Goal: Task Accomplishment & Management: Complete application form

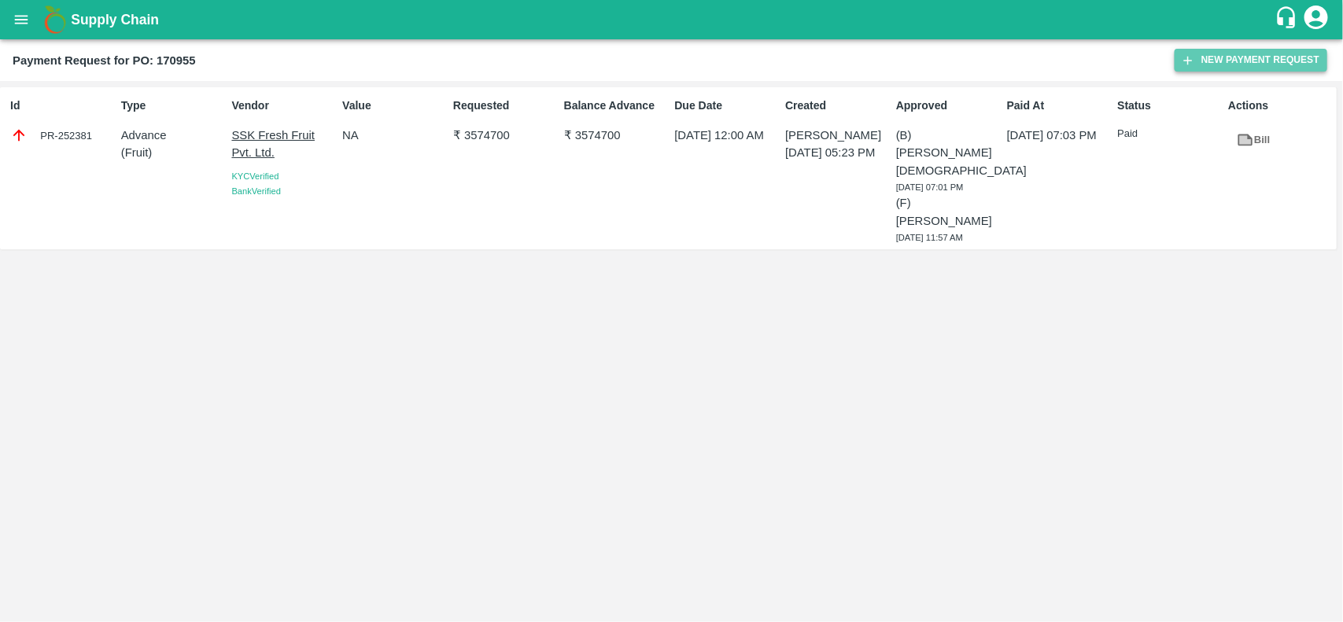
click at [1201, 61] on button "New Payment Request" at bounding box center [1251, 60] width 153 height 23
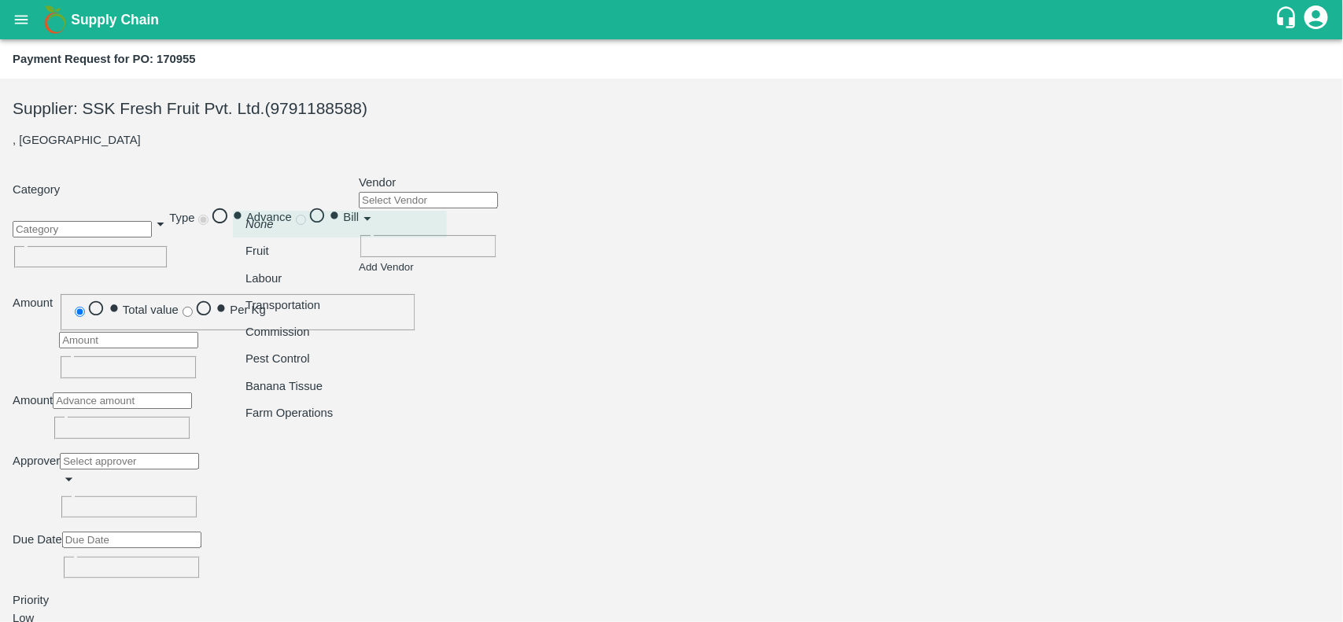
click at [335, 195] on body "Supply Chain Payment Request for PO: 170955 Supplier: SSK Fresh Fruit Pvt. Ltd.…" at bounding box center [671, 311] width 1343 height 622
click at [277, 250] on div "Fruit" at bounding box center [261, 250] width 31 height 17
type input "1"
type input "SSK Fresh Fruit Pvt. Ltd. - 9791188588(Supplier)"
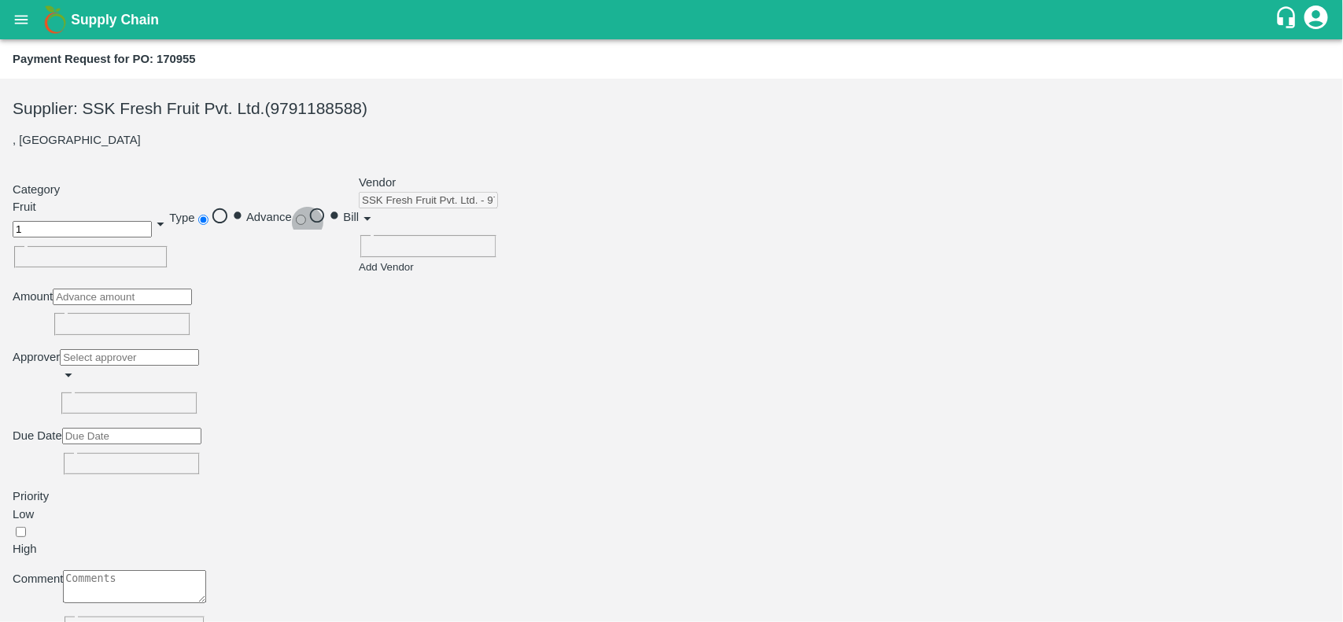
click at [306, 219] on input "Bill" at bounding box center [301, 220] width 10 height 10
radio input "true"
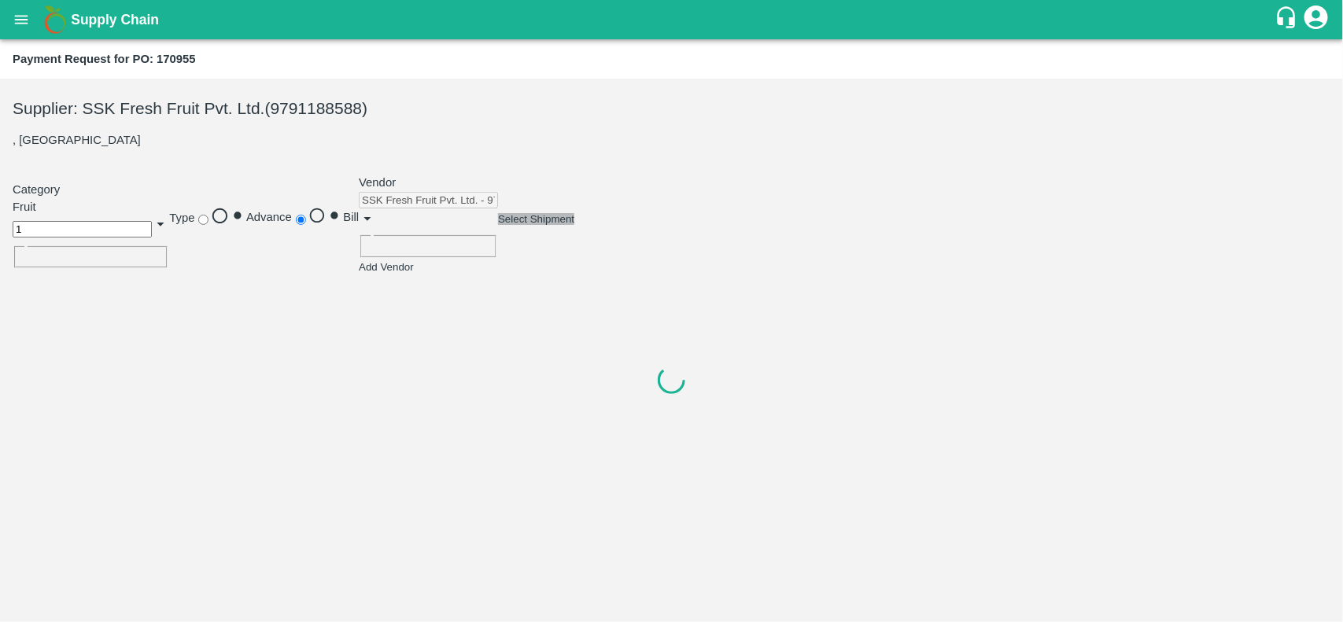
click at [498, 225] on span "Select Shipment" at bounding box center [536, 219] width 76 height 12
checkbox input "true"
click at [1304, 485] on div at bounding box center [672, 380] width 1318 height 210
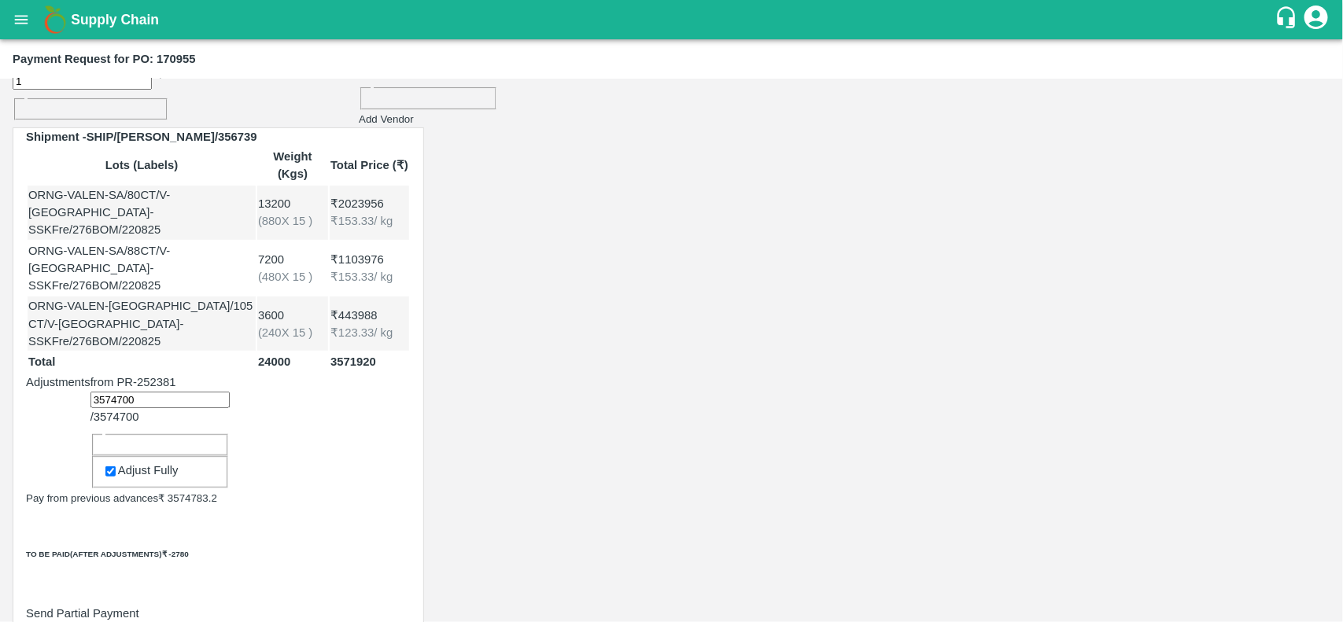
scroll to position [156, 0]
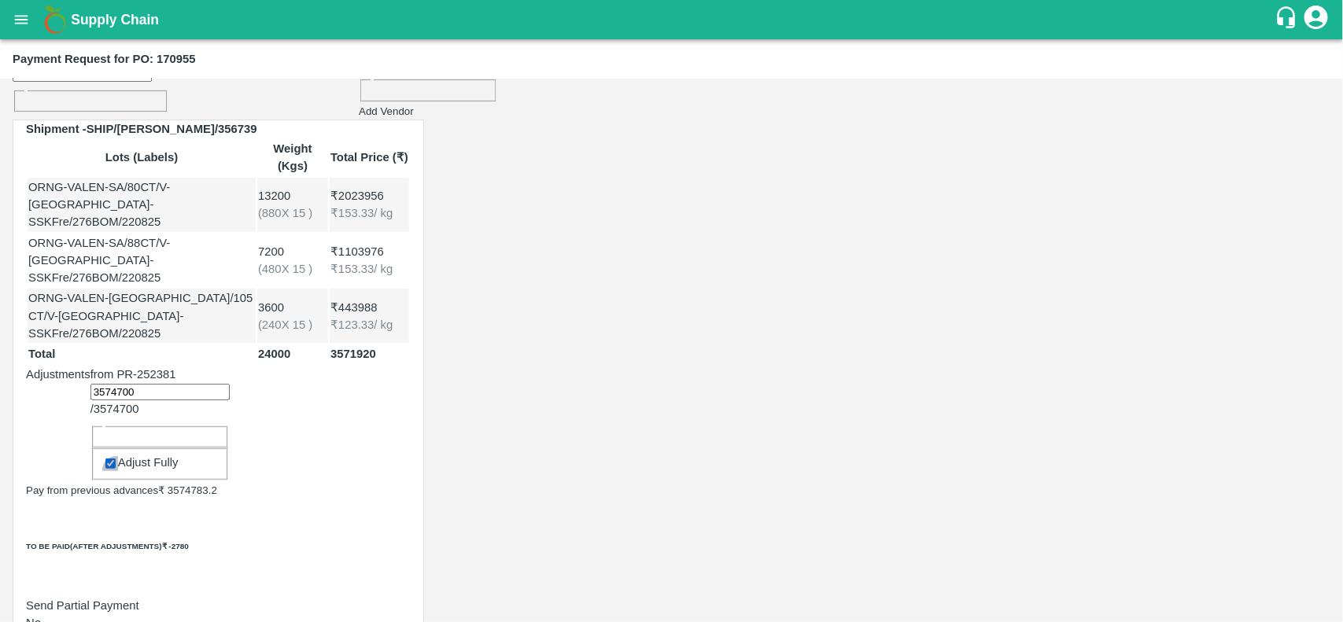
click at [116, 459] on input "Adjust Fully" at bounding box center [110, 464] width 10 height 10
checkbox input "false"
drag, startPoint x: 602, startPoint y: 458, endPoint x: 674, endPoint y: 458, distance: 72.4
click at [199, 541] on h6 "₹ 3571920" at bounding box center [180, 547] width 37 height 12
copy h6 "3571920"
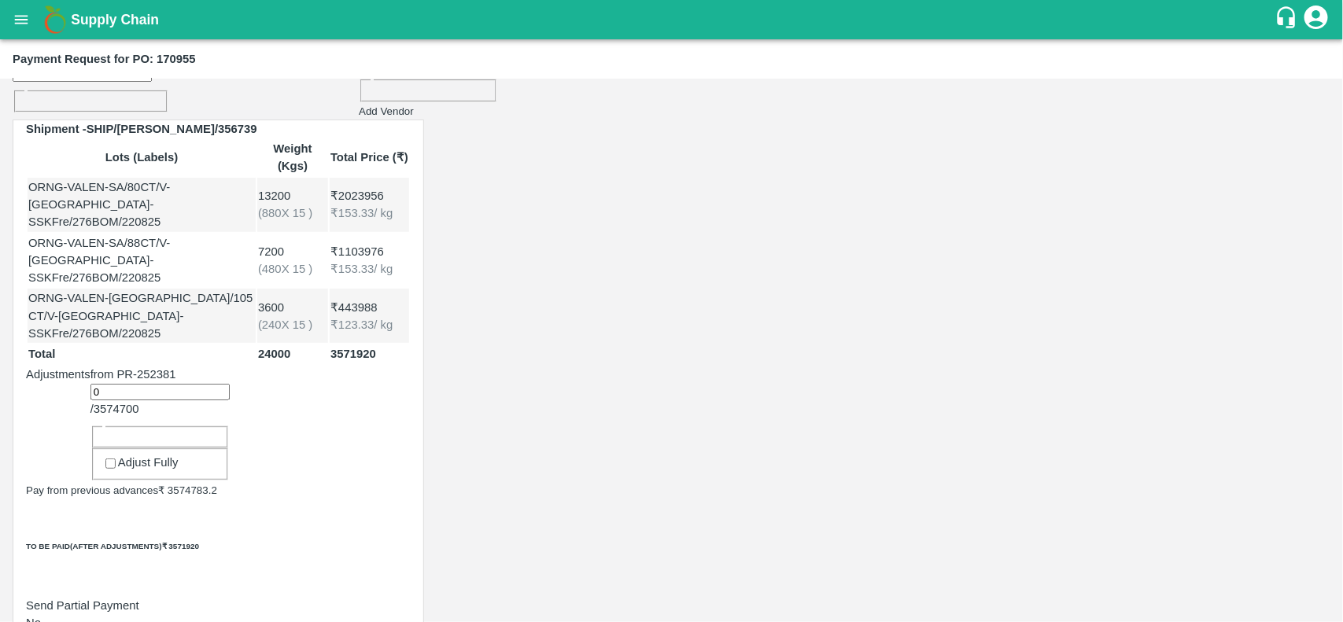
click at [230, 384] on input "0" at bounding box center [159, 392] width 139 height 17
paste input "3571920"
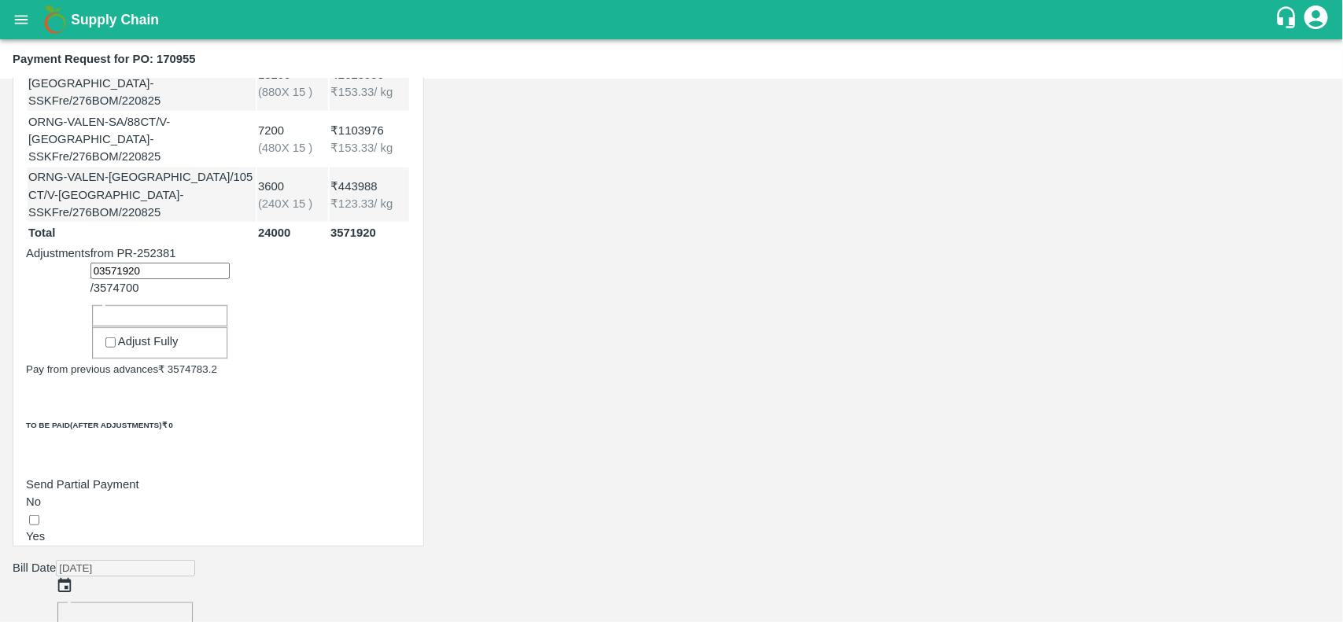
scroll to position [278, 0]
type input "03571920"
type input "neet"
click at [303, 553] on div "[PERSON_NAME][DEMOGRAPHIC_DATA]" at bounding box center [377, 535] width 149 height 35
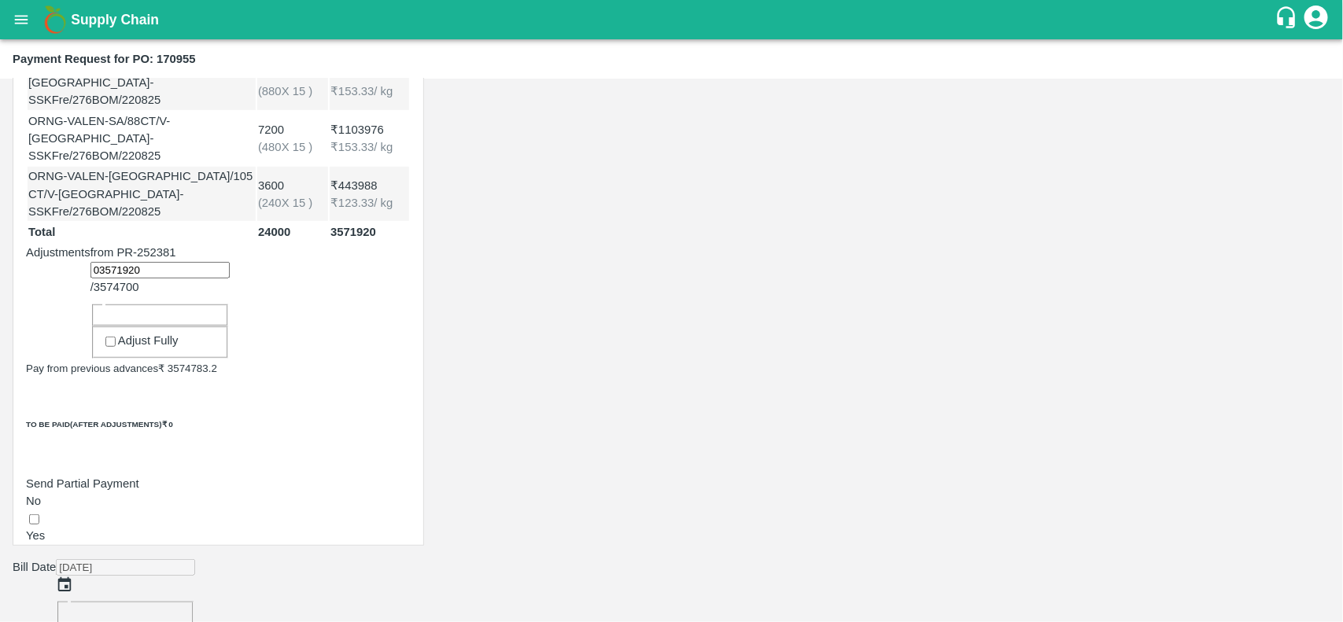
scroll to position [451, 0]
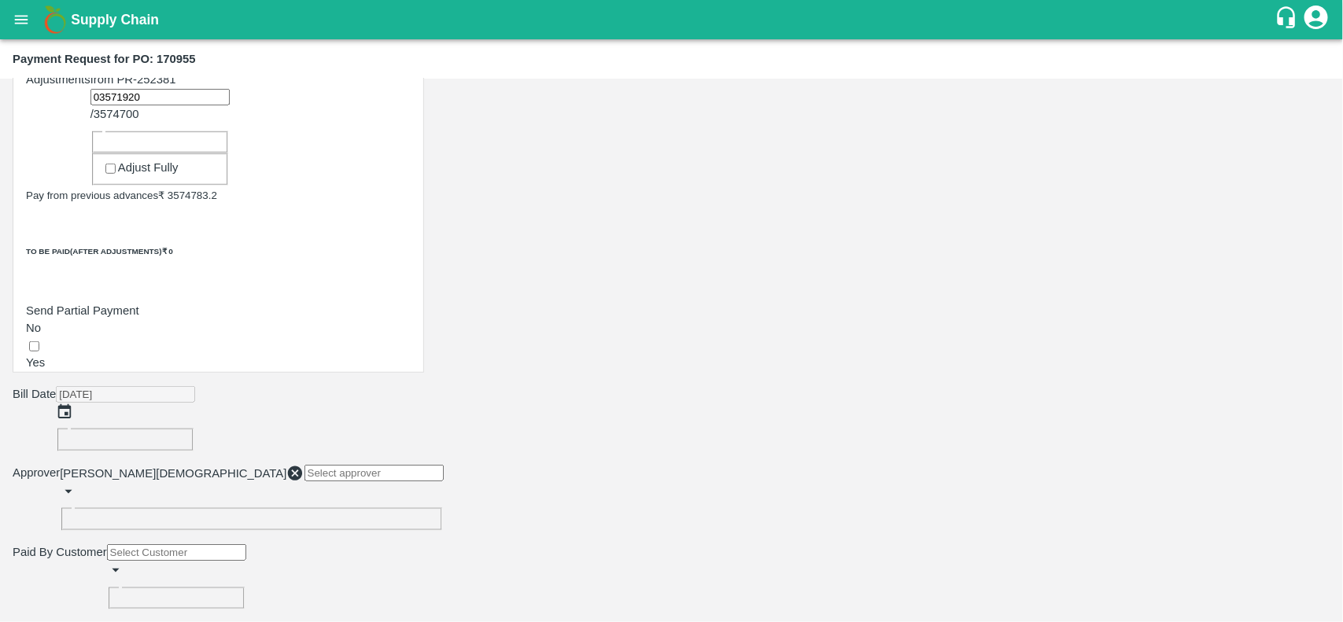
type input "DD/MM/YYYY hh:mm aa"
click at [201, 622] on input "DD/MM/YYYY hh:mm aa" at bounding box center [131, 631] width 139 height 17
type input "[DATE] 12:00 AM"
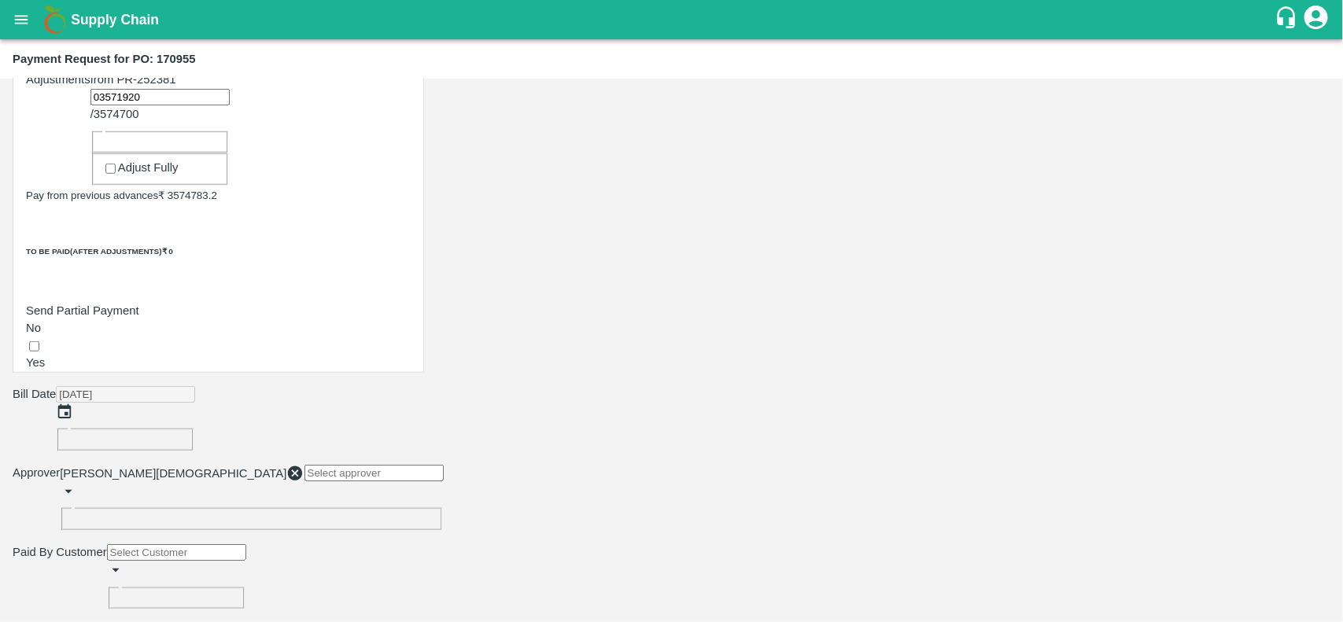
checkbox input "true"
paste input "SSDS2500003300"
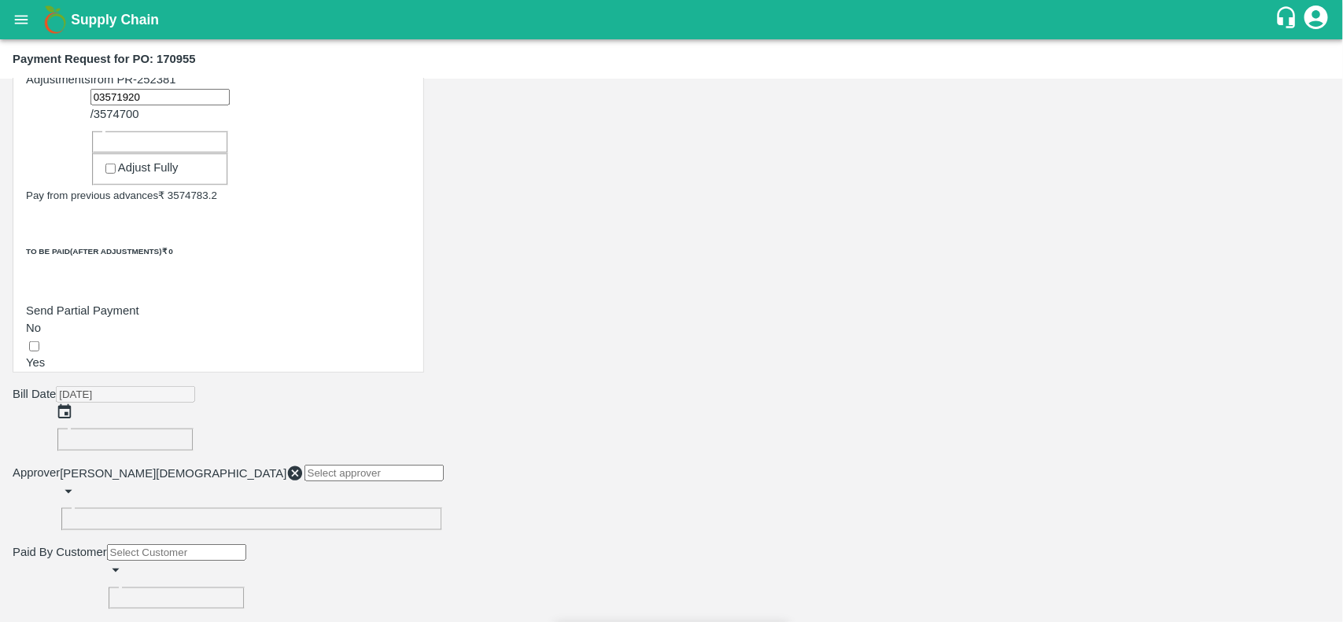
type input "SSDS2500003300"
click at [0, 0] on input "Attach bill" at bounding box center [0, 0] width 0 height 0
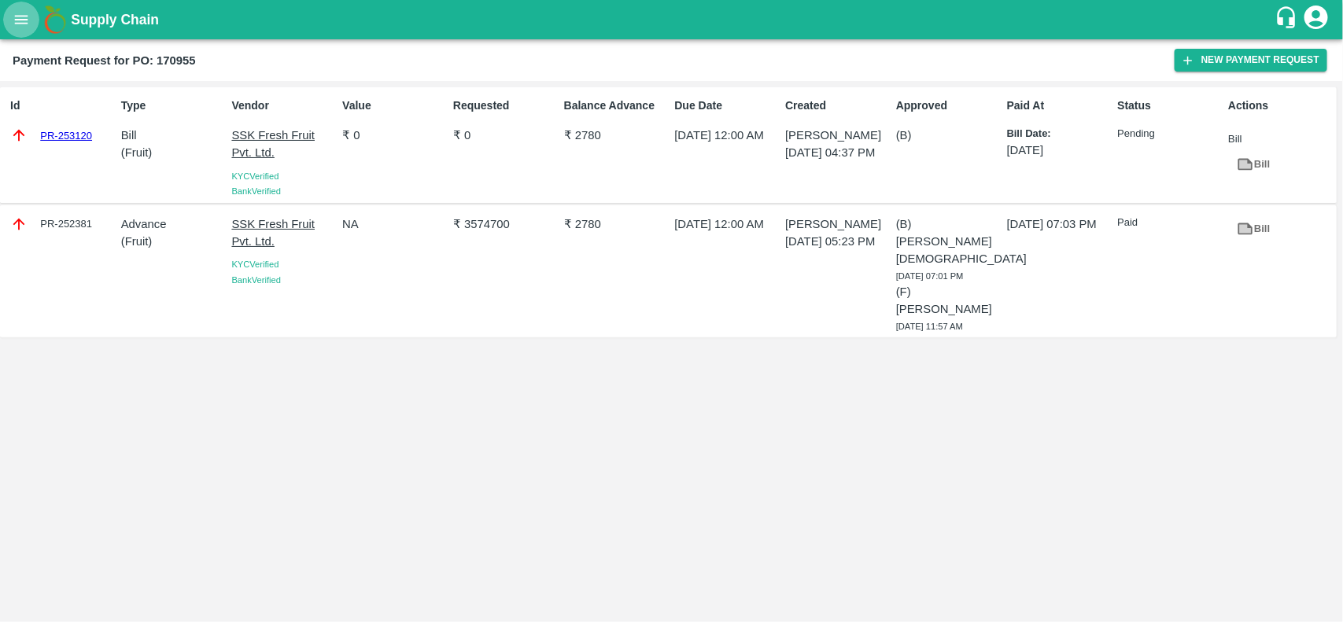
click at [17, 17] on icon "open drawer" at bounding box center [21, 19] width 17 height 17
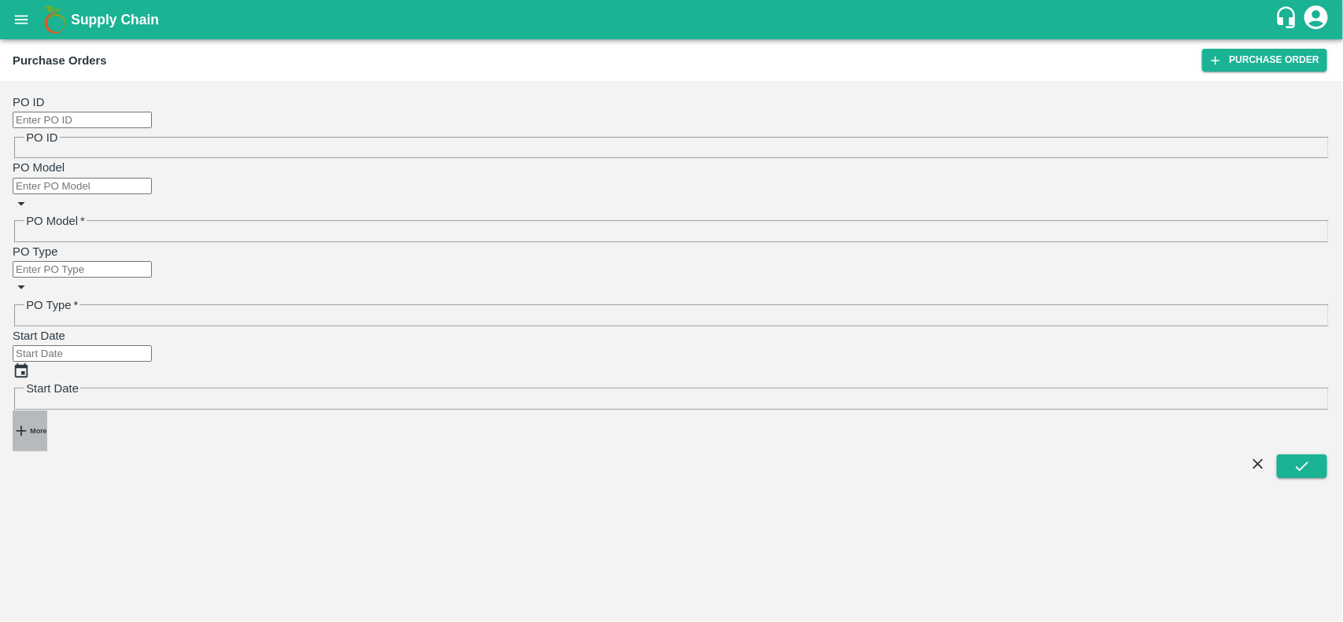
click at [34, 411] on button "More" at bounding box center [30, 431] width 35 height 41
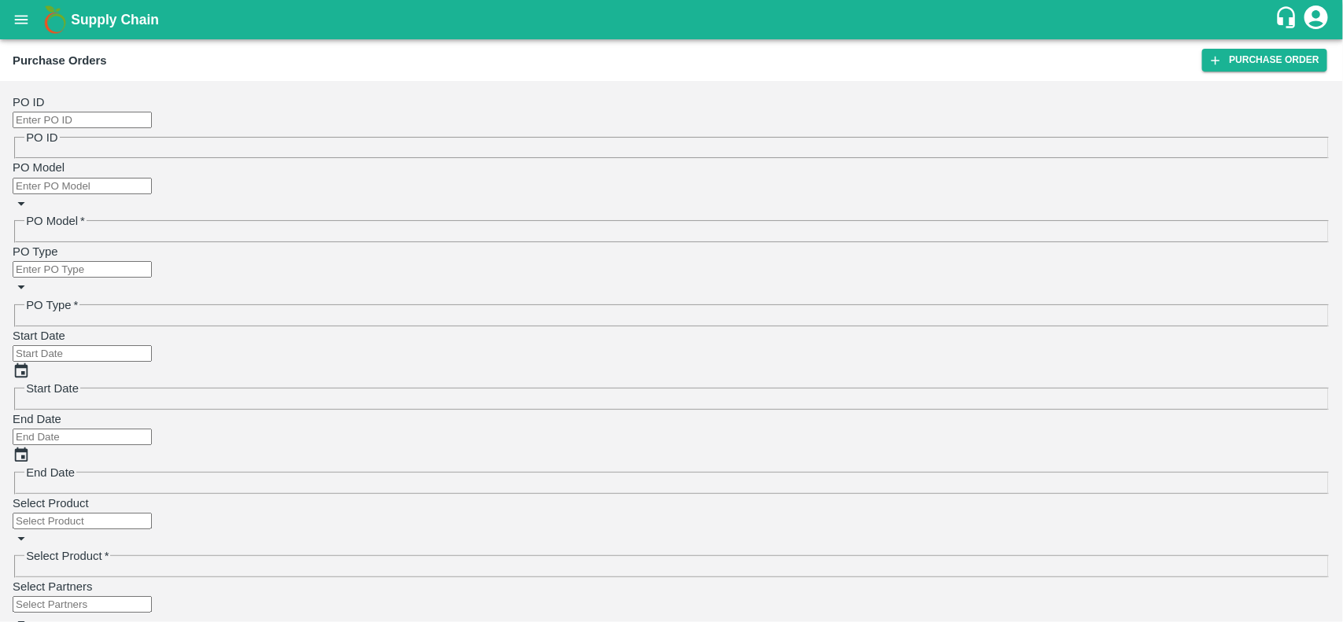
click at [152, 596] on input "Select Partners" at bounding box center [82, 604] width 139 height 17
type input "Takeagro"
